Goal: Task Accomplishment & Management: Complete application form

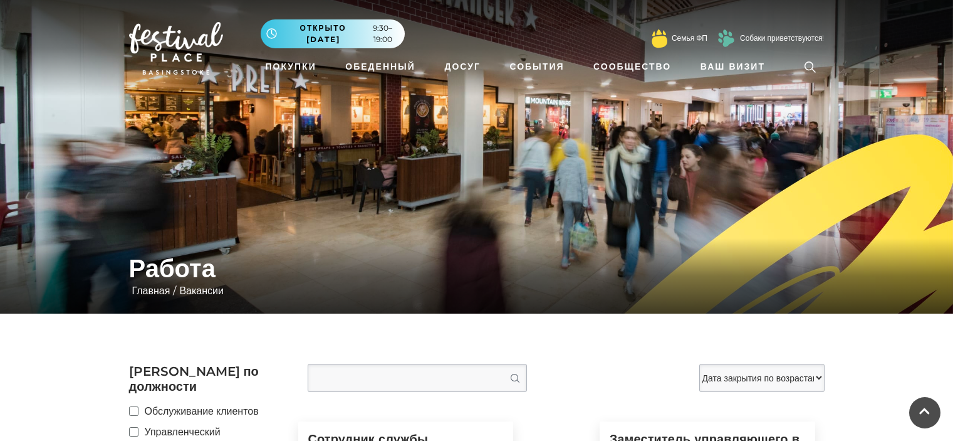
scroll to position [313, 0]
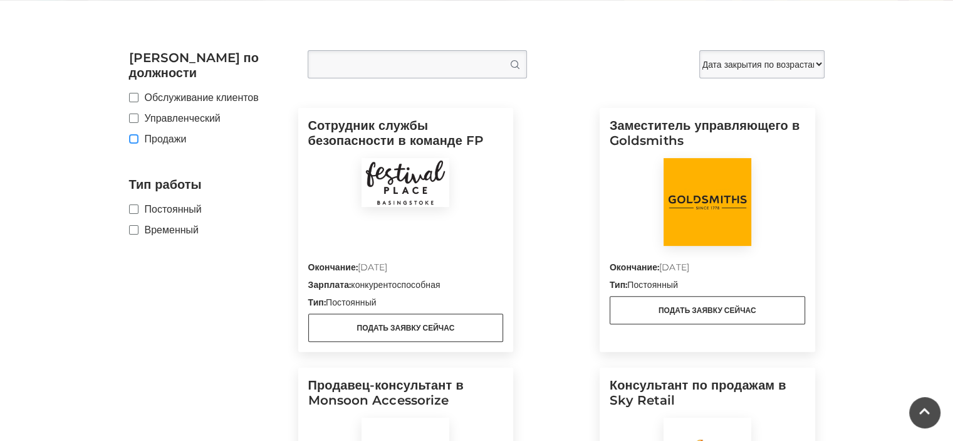
click at [135, 135] on input "Продажи" at bounding box center [133, 139] width 8 height 8
checkbox input "true"
click at [138, 201] on label "Постоянный" at bounding box center [209, 209] width 160 height 16
click at [137, 206] on input "Постоянный" at bounding box center [133, 210] width 8 height 8
checkbox input "true"
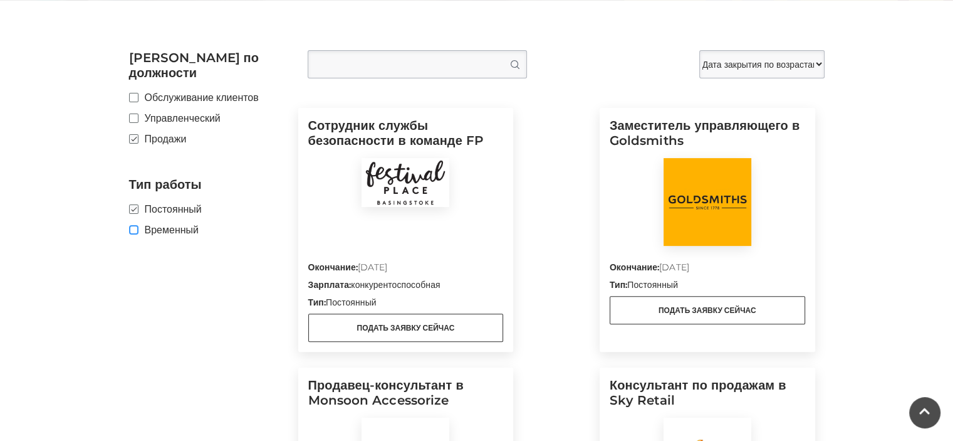
click at [133, 226] on input "Временный" at bounding box center [133, 230] width 8 height 8
checkbox input "true"
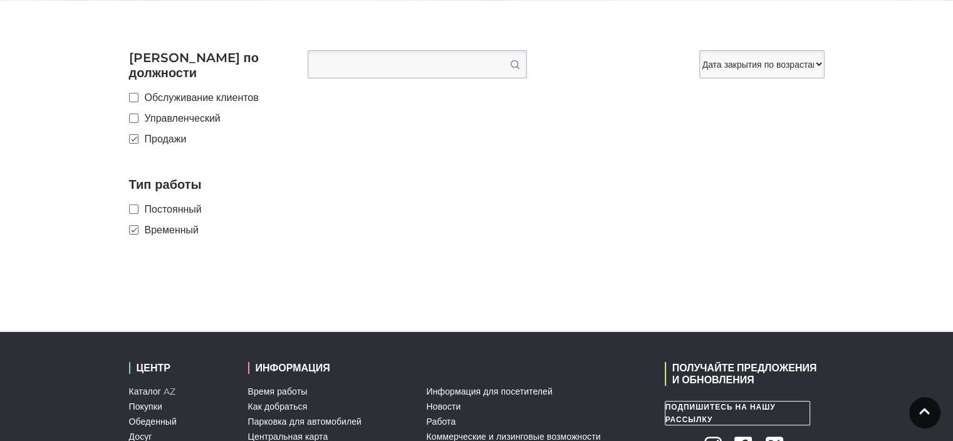
click at [142, 201] on label "Постоянный" at bounding box center [209, 209] width 160 height 16
click at [137, 206] on input "Постоянный" at bounding box center [133, 210] width 8 height 8
checkbox input "true"
checkbox input "false"
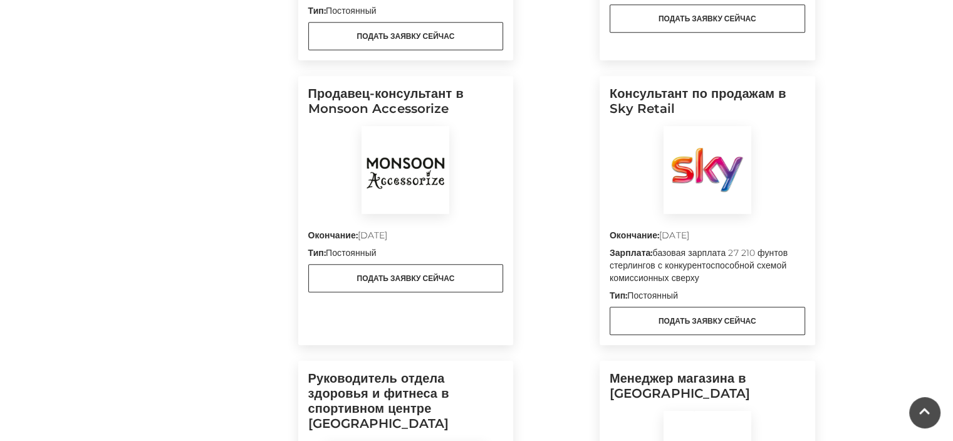
scroll to position [627, 0]
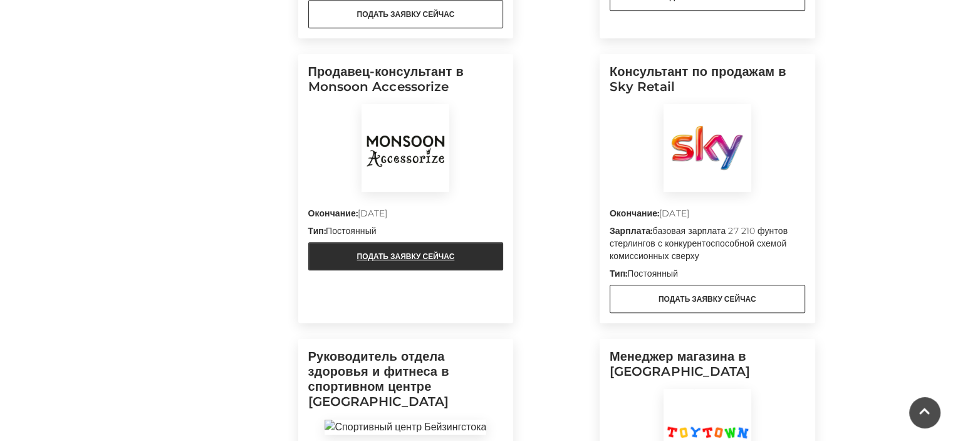
click at [451, 253] on font "Подать заявку сейчас" at bounding box center [406, 255] width 98 height 9
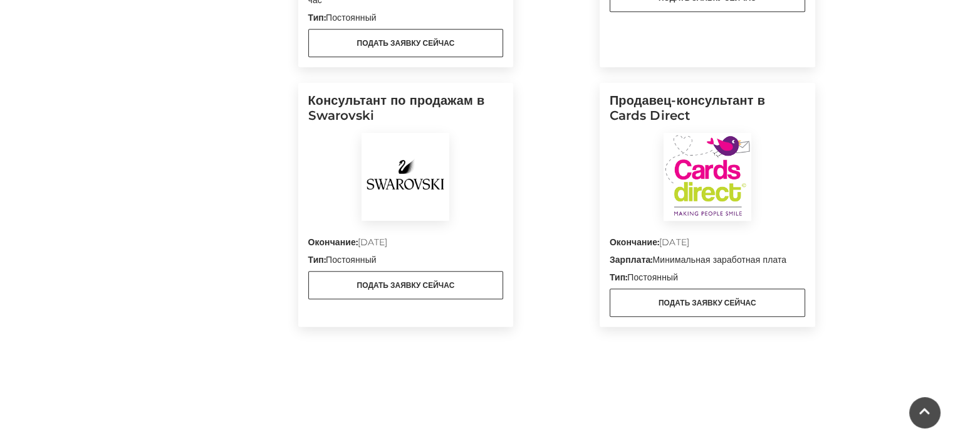
scroll to position [1504, 0]
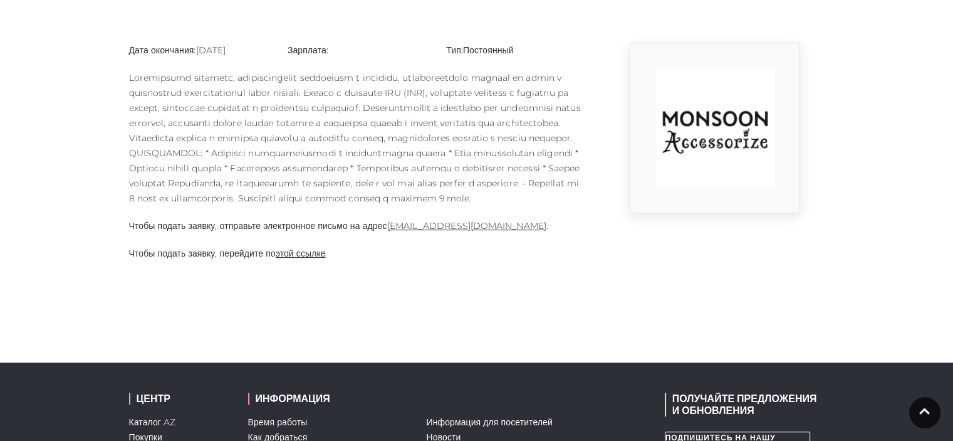
scroll to position [313, 0]
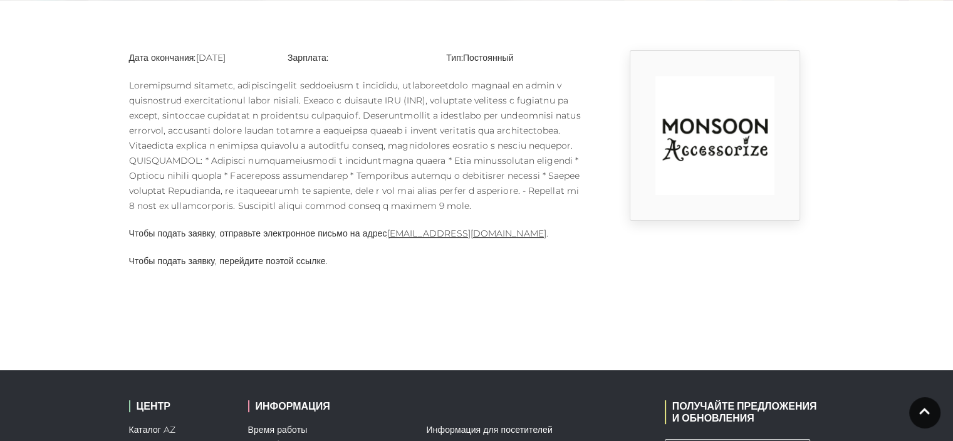
click at [302, 266] on font "этой ссылке" at bounding box center [301, 260] width 50 height 11
click at [490, 239] on font "[EMAIL_ADDRESS][DOMAIN_NAME]" at bounding box center [466, 233] width 159 height 11
